Goal: Communication & Community: Answer question/provide support

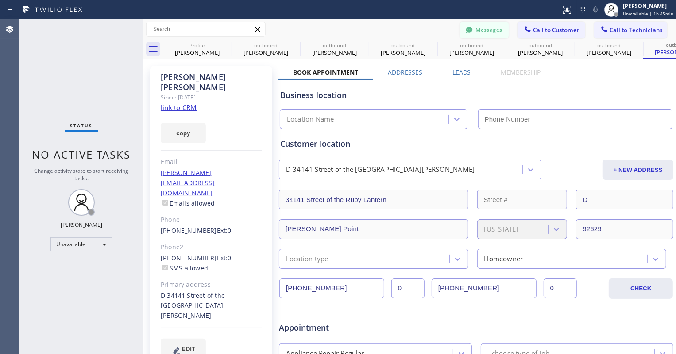
click at [484, 27] on button "Messages" at bounding box center [484, 30] width 49 height 17
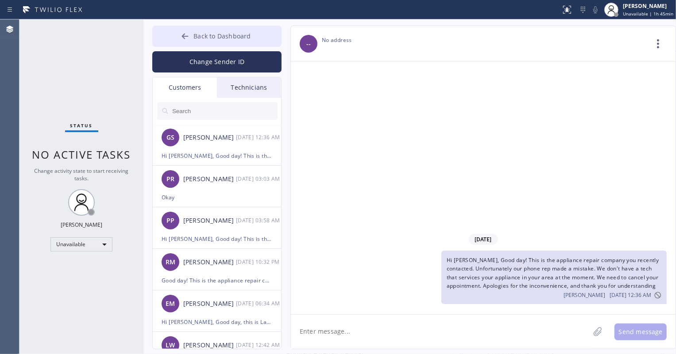
click at [210, 33] on span "Back to Dashboard" at bounding box center [221, 36] width 57 height 8
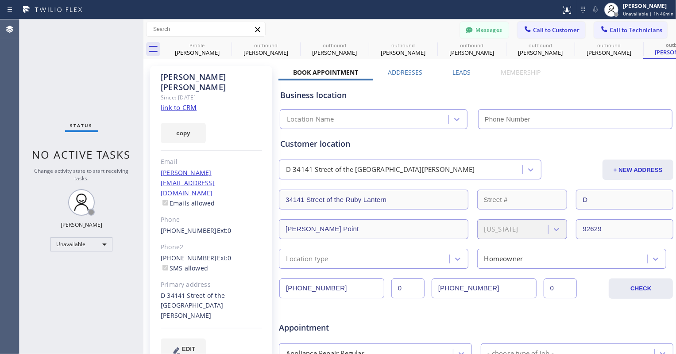
click at [494, 92] on div "Business location" at bounding box center [476, 95] width 392 height 12
click at [563, 27] on span "Call to Customer" at bounding box center [556, 30] width 46 height 8
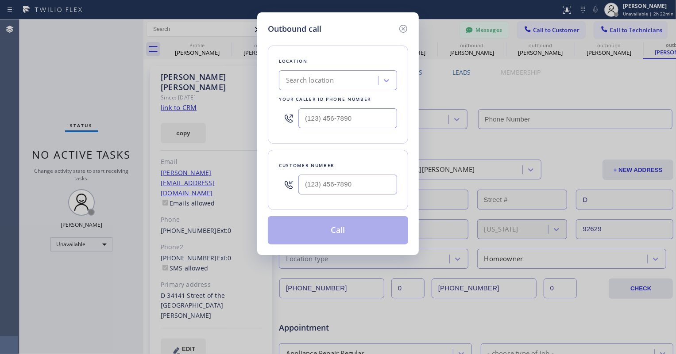
type input "(___) ___-____"
click at [319, 121] on input "(___) ___-____" at bounding box center [347, 118] width 99 height 20
click at [324, 179] on input "(___) ___-____" at bounding box center [347, 185] width 99 height 20
paste input "949) 933-5491"
type input "[PHONE_NUMBER]"
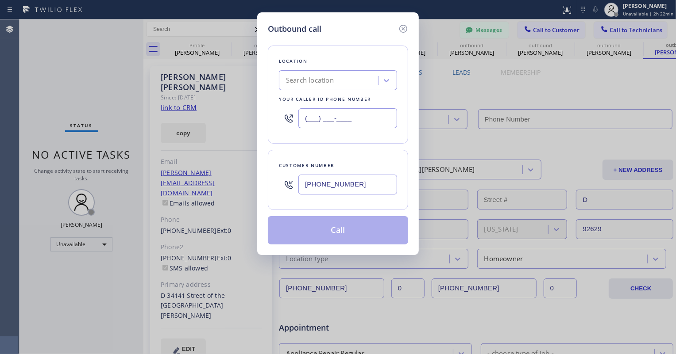
click at [311, 123] on input "(___) ___-____" at bounding box center [347, 118] width 99 height 20
paste input "949) 536-9698"
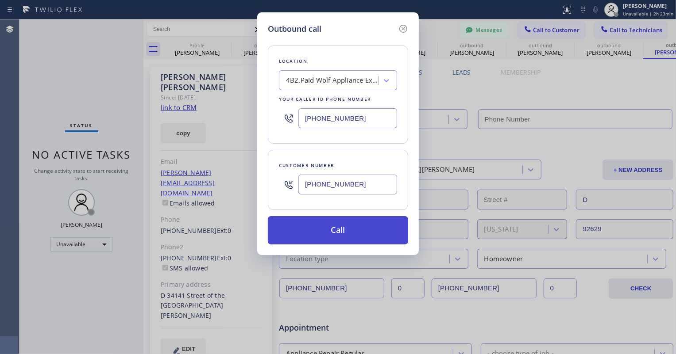
type input "[PHONE_NUMBER]"
click at [348, 234] on button "Call" at bounding box center [338, 230] width 140 height 28
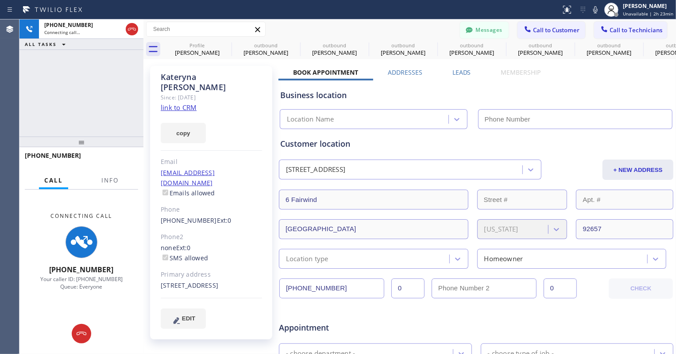
type input "[PHONE_NUMBER]"
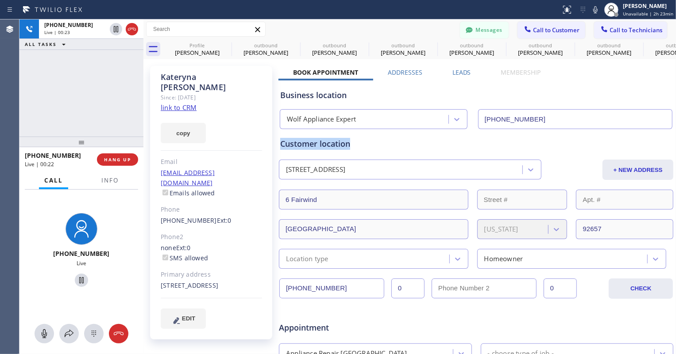
drag, startPoint x: 355, startPoint y: 146, endPoint x: 280, endPoint y: 144, distance: 74.8
click at [280, 144] on div "Customer location" at bounding box center [476, 144] width 392 height 12
click at [391, 139] on div "Customer location" at bounding box center [476, 144] width 392 height 12
drag, startPoint x: 400, startPoint y: 141, endPoint x: 281, endPoint y: 146, distance: 119.5
click at [281, 146] on div "Customer location" at bounding box center [476, 144] width 392 height 12
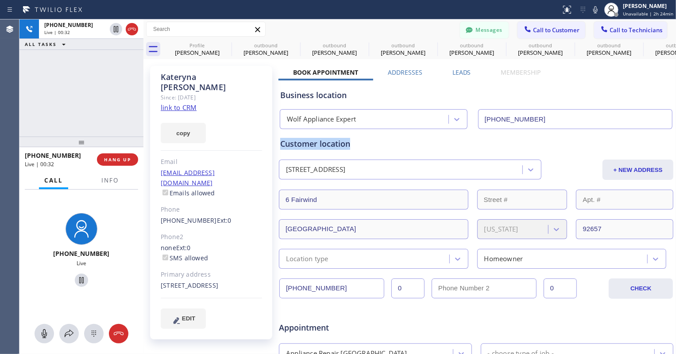
click at [364, 140] on div "Customer location" at bounding box center [476, 144] width 392 height 12
drag, startPoint x: 353, startPoint y: 145, endPoint x: 280, endPoint y: 147, distance: 73.0
click at [280, 147] on div "Customer location" at bounding box center [476, 144] width 392 height 12
click at [355, 146] on div "Customer location" at bounding box center [476, 144] width 392 height 12
drag, startPoint x: 357, startPoint y: 143, endPoint x: 281, endPoint y: 146, distance: 75.7
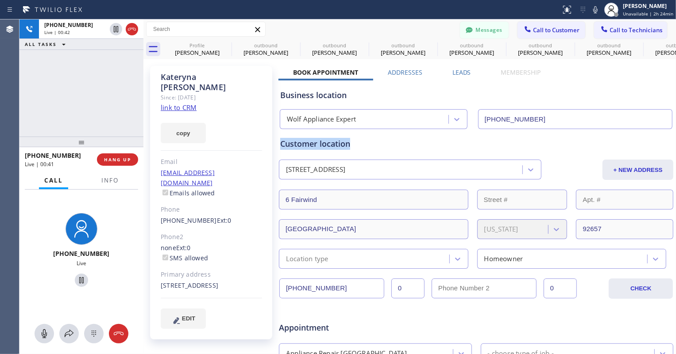
click at [281, 146] on div "Customer location" at bounding box center [476, 144] width 392 height 12
click at [372, 135] on div "Customer location [STREET_ADDRESS] + NEW ADDRESS [STREET_ADDRESS][US_STATE] Loc…" at bounding box center [475, 199] width 395 height 140
drag, startPoint x: 362, startPoint y: 148, endPoint x: 280, endPoint y: 149, distance: 82.3
click at [280, 149] on div "Customer location" at bounding box center [476, 144] width 392 height 12
click at [354, 150] on div "Customer location" at bounding box center [476, 144] width 392 height 12
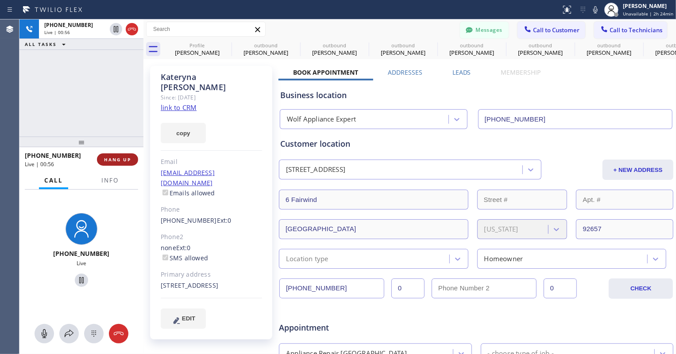
click at [128, 161] on span "HANG UP" at bounding box center [117, 160] width 27 height 6
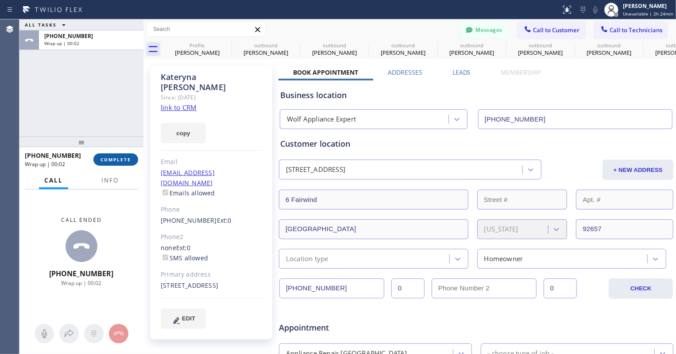
click at [127, 160] on span "COMPLETE" at bounding box center [115, 160] width 31 height 6
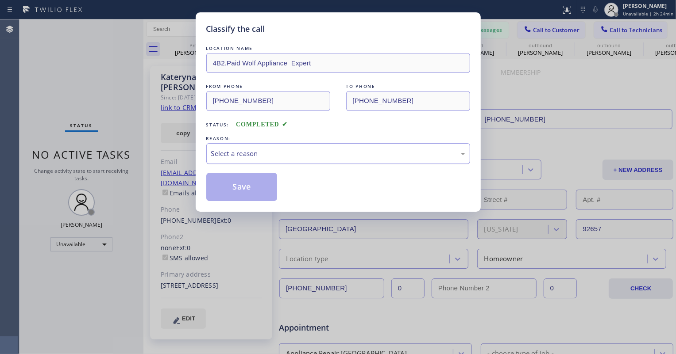
drag, startPoint x: 258, startPoint y: 152, endPoint x: 259, endPoint y: 161, distance: 9.8
click at [258, 152] on div "Select a reason" at bounding box center [338, 154] width 254 height 10
click at [248, 189] on button "Save" at bounding box center [241, 187] width 71 height 28
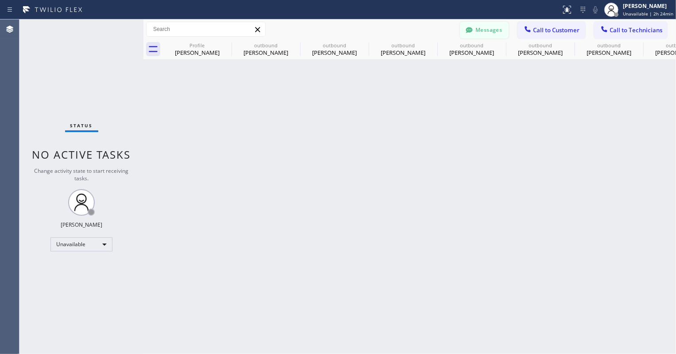
click at [487, 33] on button "Messages" at bounding box center [484, 30] width 49 height 17
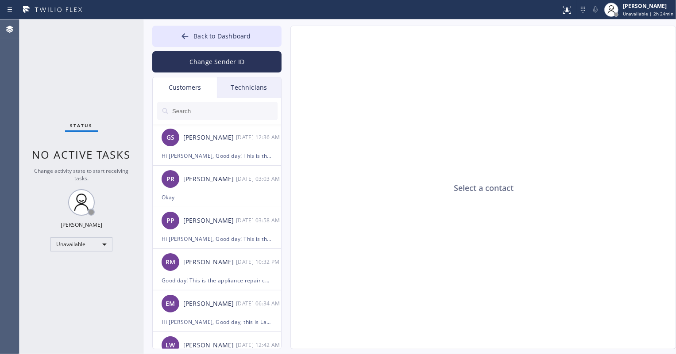
click at [226, 112] on input "text" at bounding box center [224, 111] width 106 height 18
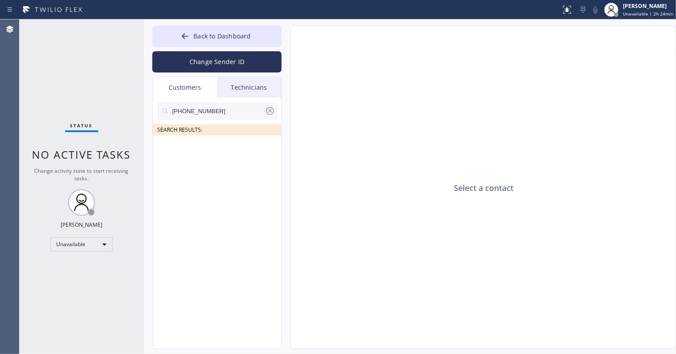
click at [189, 112] on input "[PHONE_NUMBER]" at bounding box center [217, 111] width 93 height 18
paste input "933-5491"
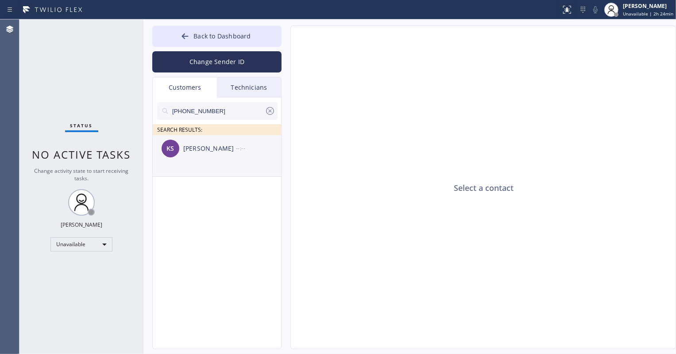
type input "[PHONE_NUMBER]"
click at [213, 150] on div "[PERSON_NAME]" at bounding box center [209, 149] width 53 height 10
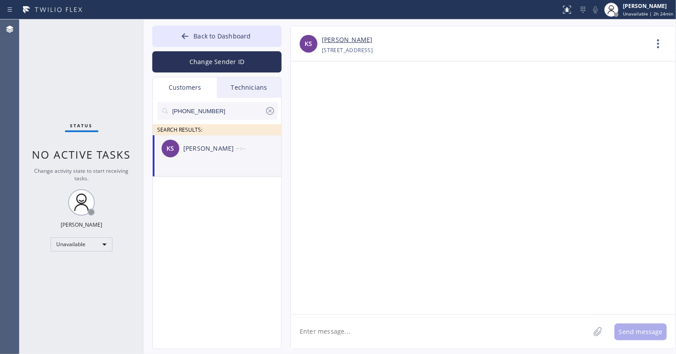
click at [348, 333] on textarea at bounding box center [440, 332] width 299 height 34
click at [401, 331] on textarea "Hi [PERSON_NAME], this is" at bounding box center [448, 332] width 315 height 34
paste textarea "Wolf Appliance Expert"
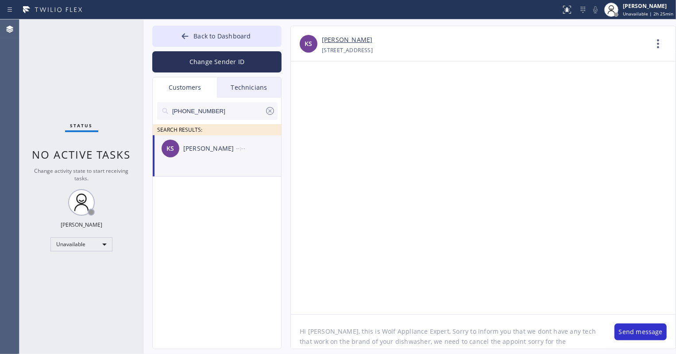
click at [480, 344] on textarea "Hi [PERSON_NAME], this is Wolf Appliance Expert, Sorry to inform you that we do…" at bounding box center [448, 332] width 315 height 34
type textarea "Hi [PERSON_NAME], this is Wolf Appliance Expert, Sorry to inform you that we do…"
drag, startPoint x: 643, startPoint y: 332, endPoint x: 627, endPoint y: 322, distance: 19.0
click at [643, 332] on button "Send message" at bounding box center [640, 332] width 52 height 17
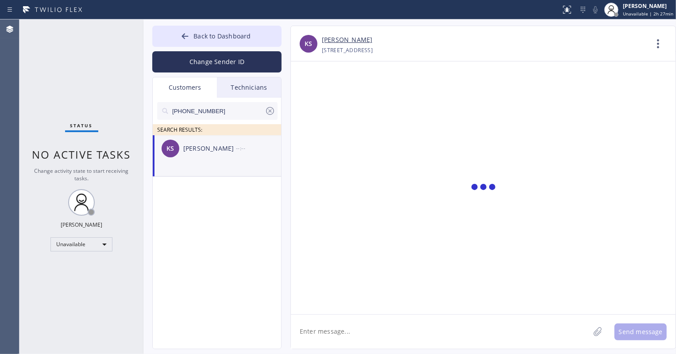
click at [488, 224] on div at bounding box center [483, 187] width 384 height 253
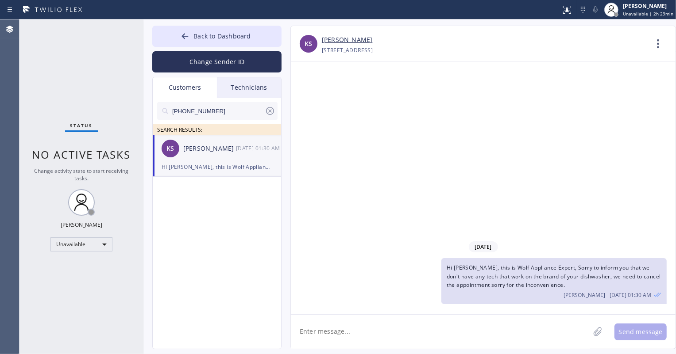
click at [257, 88] on div "Technicians" at bounding box center [249, 87] width 64 height 20
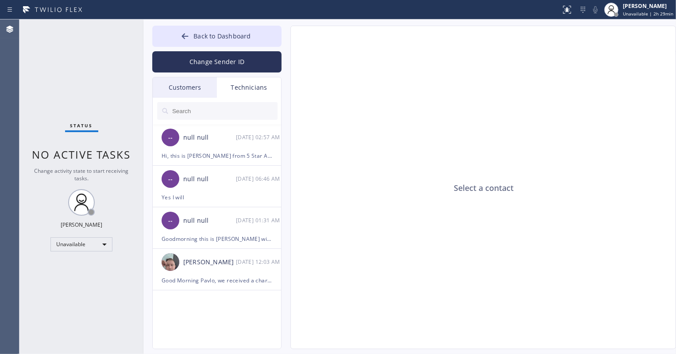
click at [196, 84] on div "Customers" at bounding box center [185, 87] width 64 height 20
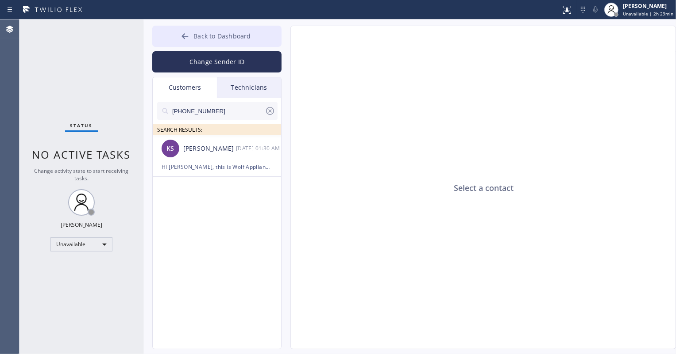
click at [206, 35] on span "Back to Dashboard" at bounding box center [221, 36] width 57 height 8
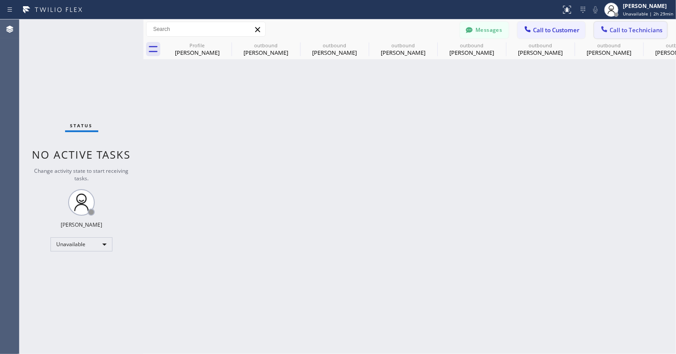
click at [625, 29] on span "Call to Technicians" at bounding box center [635, 30] width 53 height 8
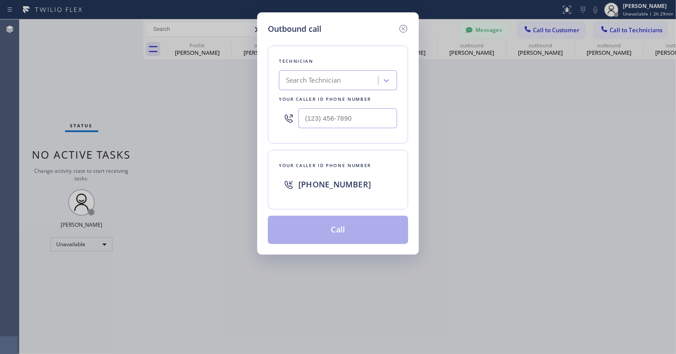
type input "(___) ___-____"
click at [337, 118] on input "(___) ___-____" at bounding box center [347, 118] width 99 height 20
click at [340, 87] on div "Search Technician" at bounding box center [329, 80] width 96 height 15
type input "(___) ___-____"
click at [334, 123] on input "(___) ___-____" at bounding box center [347, 118] width 99 height 20
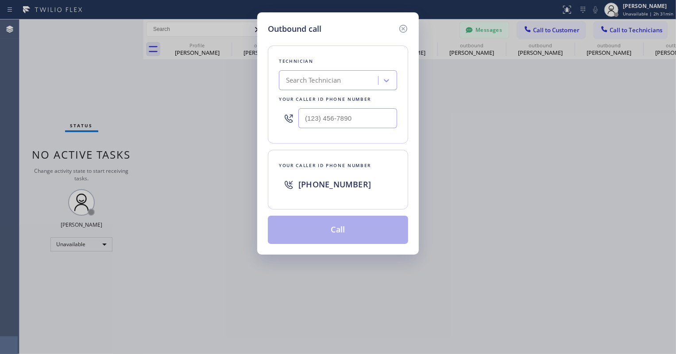
type input "(___) ___-____"
click at [402, 29] on icon at bounding box center [403, 29] width 8 height 8
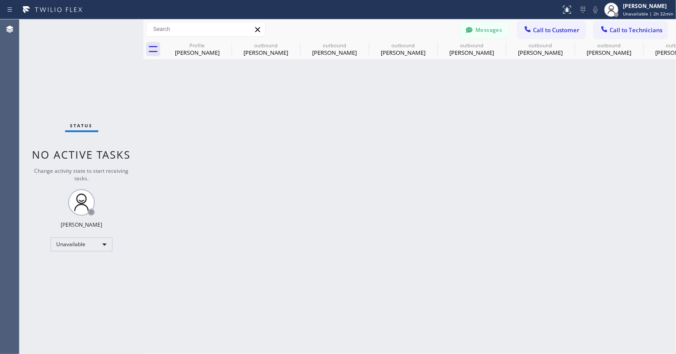
click at [495, 28] on button "Messages" at bounding box center [484, 30] width 49 height 17
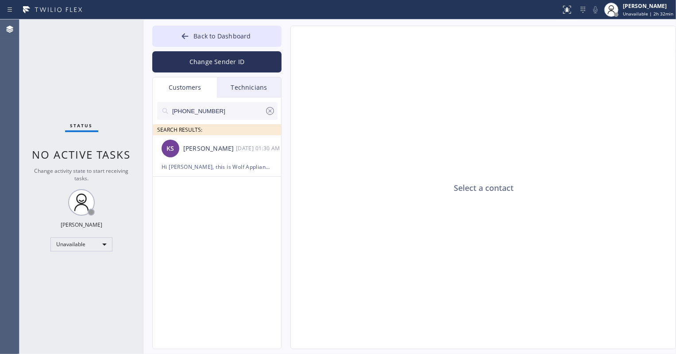
click at [265, 111] on icon at bounding box center [270, 111] width 11 height 11
click at [246, 89] on div "Technicians" at bounding box center [249, 87] width 64 height 20
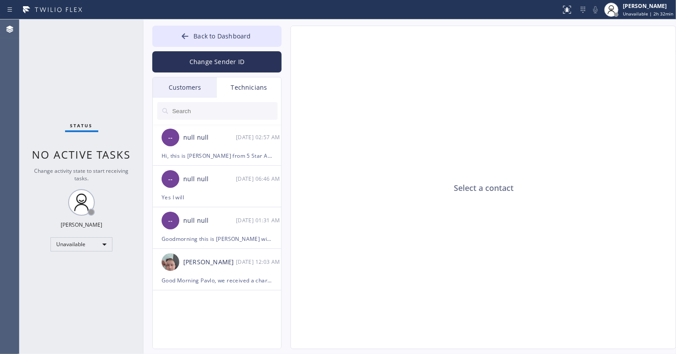
click at [185, 83] on div "Customers" at bounding box center [185, 87] width 64 height 20
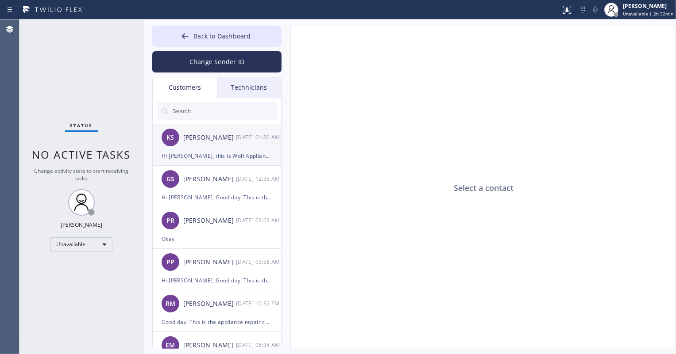
click at [212, 157] on div "Hi [PERSON_NAME], this is Wolf Appliance Expert, Sorry to inform you that we do…" at bounding box center [216, 156] width 111 height 10
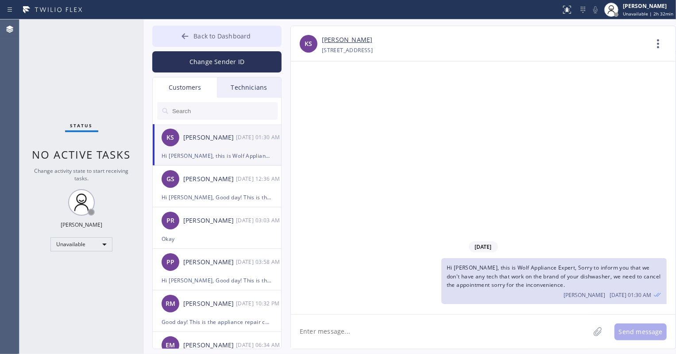
click at [210, 40] on span "Back to Dashboard" at bounding box center [221, 36] width 57 height 8
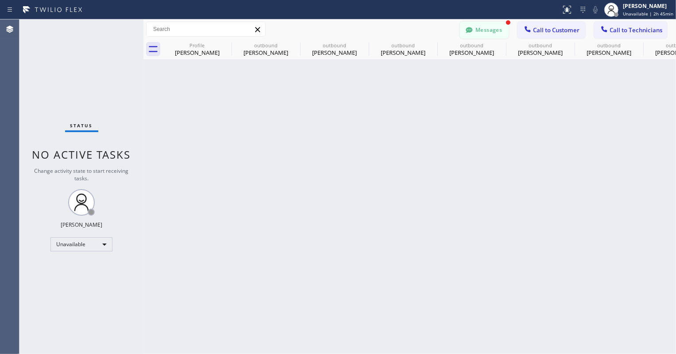
click at [480, 27] on button "Messages" at bounding box center [484, 30] width 49 height 17
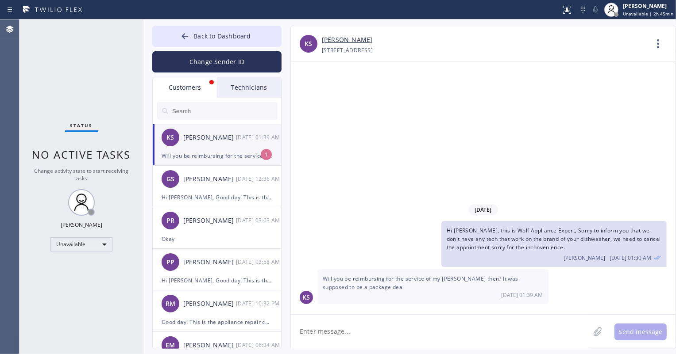
click at [376, 330] on textarea at bounding box center [440, 332] width 299 height 34
click at [343, 40] on link "[PERSON_NAME]" at bounding box center [347, 40] width 50 height 10
click at [420, 173] on div "[DATE] Hi [PERSON_NAME], this is Wolf Appliance Expert, Sorry to inform you tha…" at bounding box center [483, 187] width 384 height 253
click at [343, 327] on textarea at bounding box center [440, 332] width 299 height 34
click at [429, 331] on textarea "Sorry for the oven it a separate" at bounding box center [448, 332] width 315 height 34
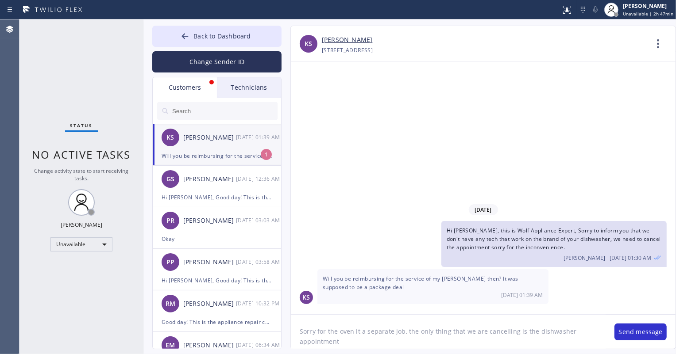
click at [343, 343] on textarea "Sorry for the oven it a separate job, the only thing that we are cancelling is …" at bounding box center [448, 332] width 315 height 34
click at [379, 342] on textarea "Sorry for the oven it a separate job, the only thing that we are cancelling is …" at bounding box center [448, 332] width 315 height 34
click at [503, 344] on textarea "Sorry for the oven it a separate job, the only thing that we are cancelling is …" at bounding box center [448, 332] width 315 height 34
type textarea "Sorry for the oven it a separate job, the only thing that we are cancelling is …"
click at [646, 334] on button "Send message" at bounding box center [640, 332] width 52 height 17
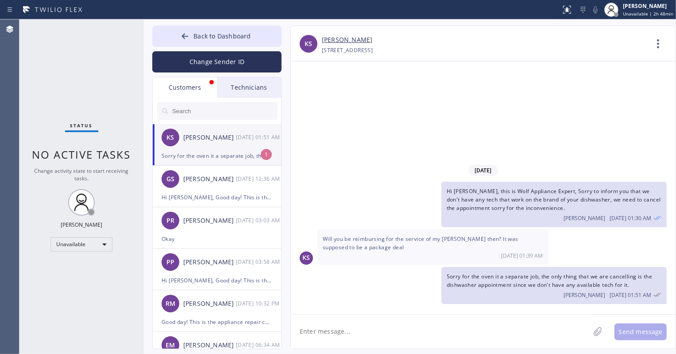
click at [250, 90] on div "Technicians" at bounding box center [249, 87] width 64 height 20
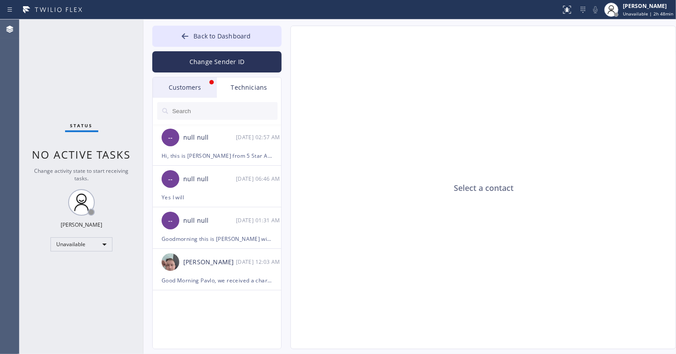
click at [177, 88] on div "Customers" at bounding box center [185, 87] width 64 height 20
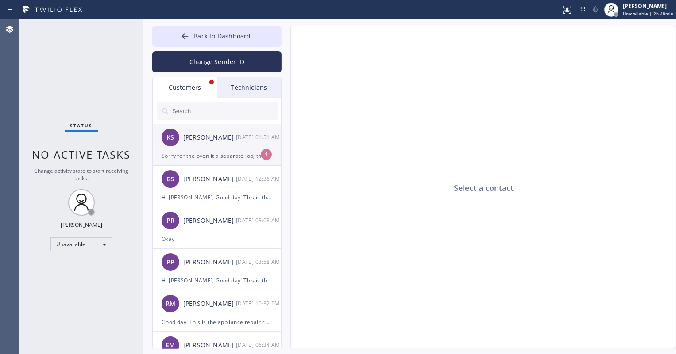
click at [214, 159] on div "Sorry for the oven it a separate job, the only thing that we are cancelling is …" at bounding box center [216, 156] width 111 height 10
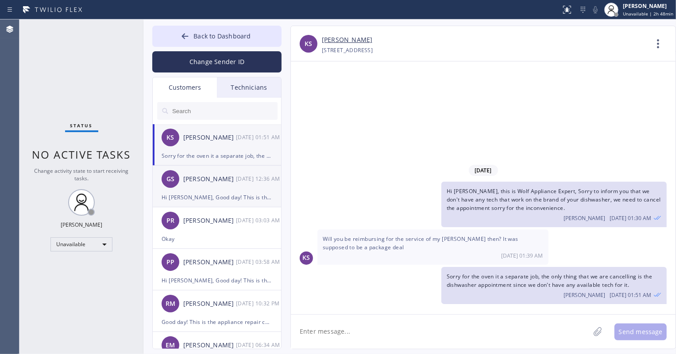
click at [212, 193] on div "Hi [PERSON_NAME], Good day! This is the appliance repair company you recently c…" at bounding box center [216, 197] width 111 height 10
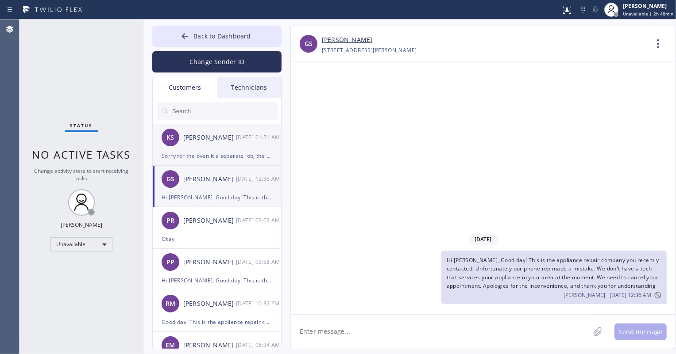
click at [216, 150] on div "KS [PERSON_NAME] [DATE] 01:51 AM" at bounding box center [217, 137] width 129 height 27
